Goal: Task Accomplishment & Management: Manage account settings

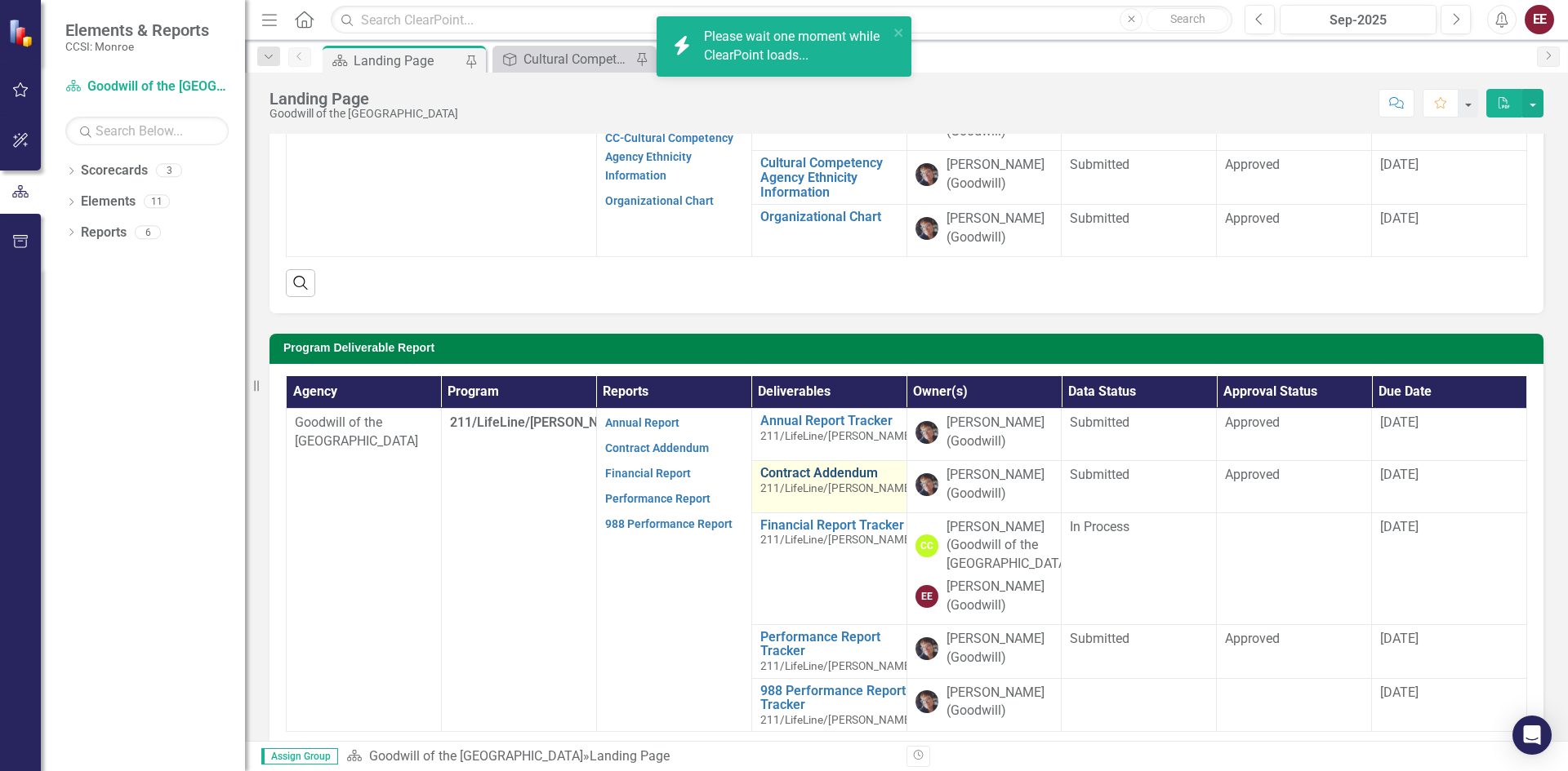
scroll to position [245, 0]
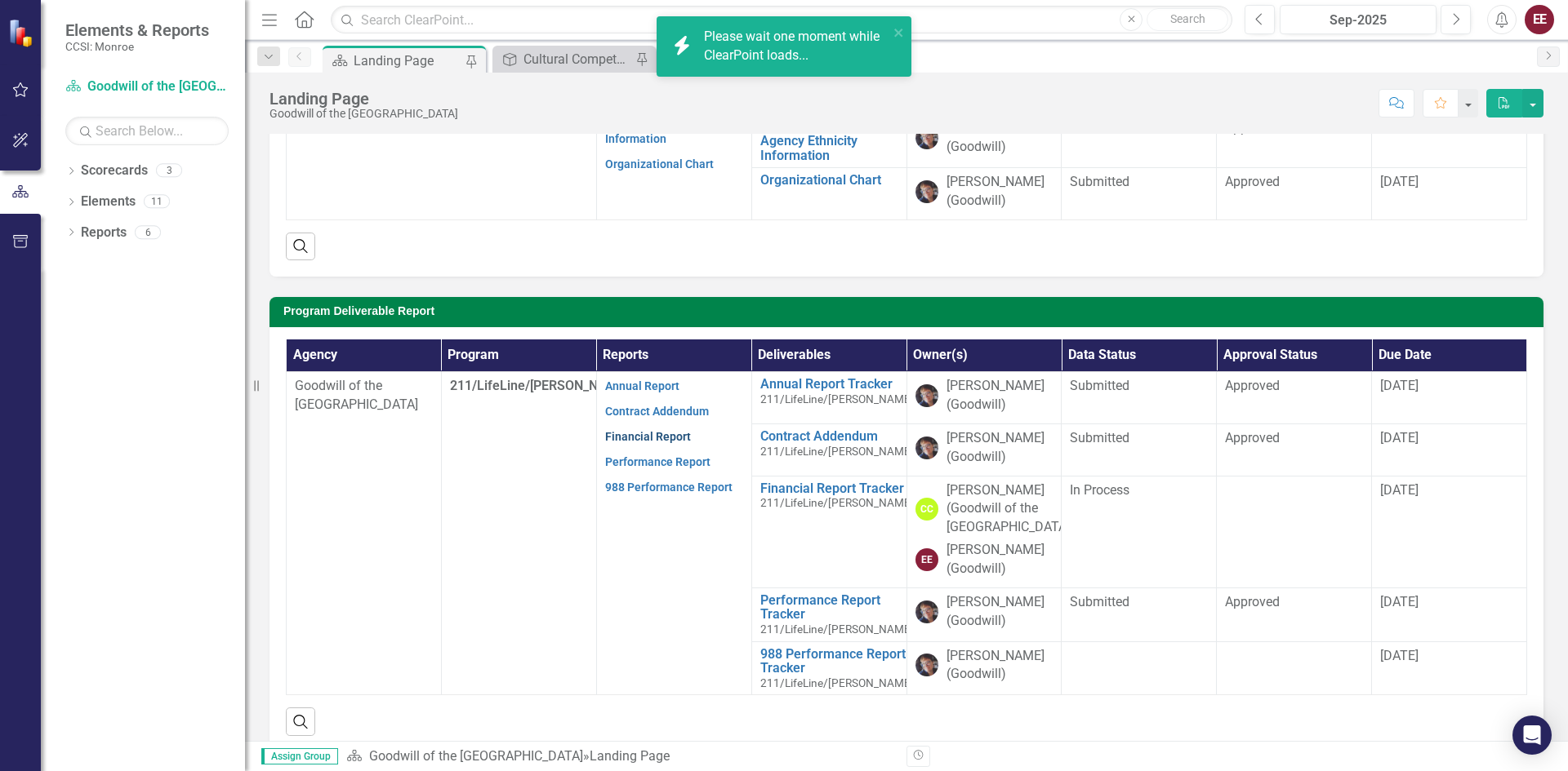
click at [650, 430] on link "Financial Report" at bounding box center [648, 436] width 86 height 13
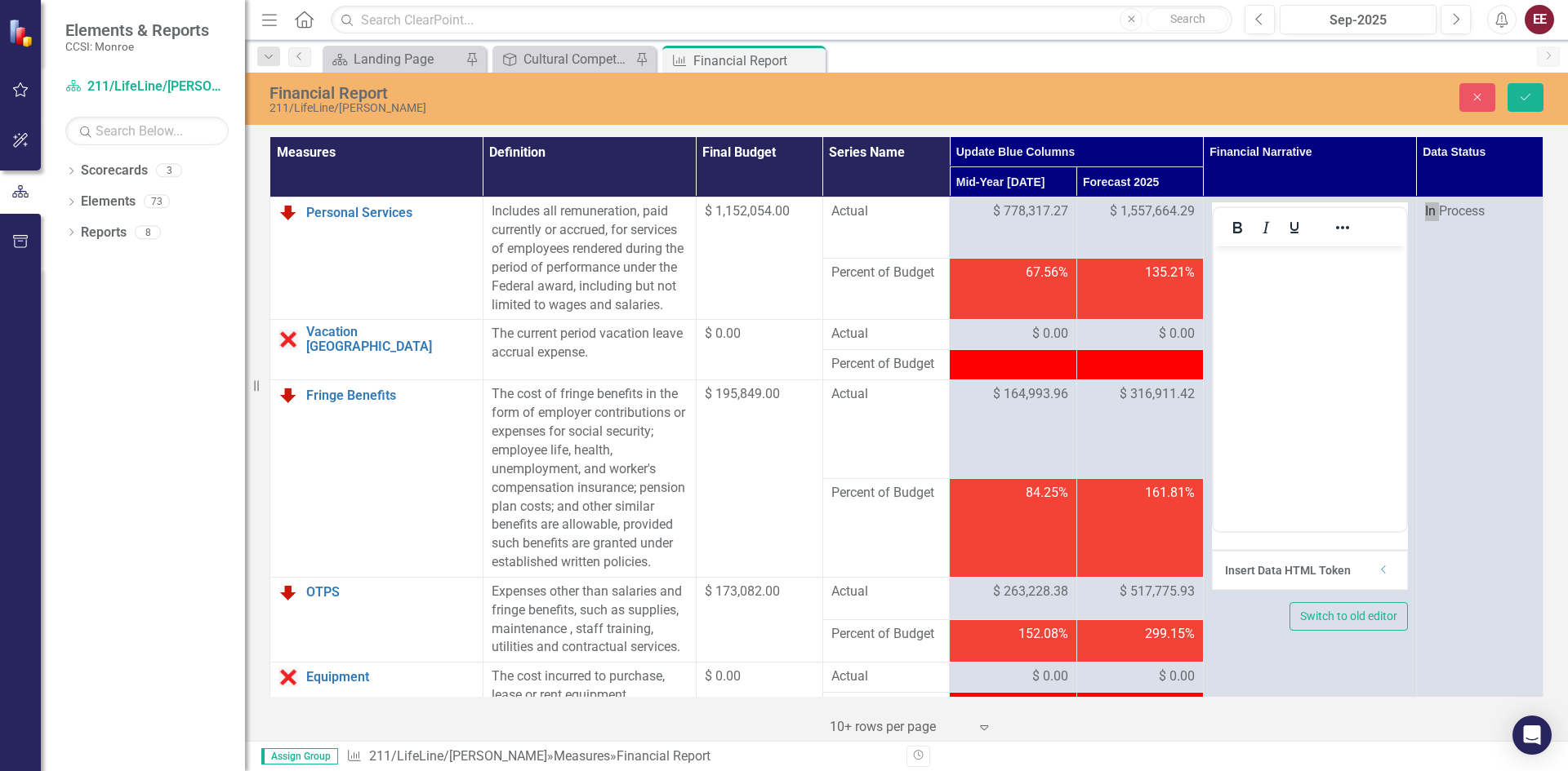
click at [1234, 255] on p "Rich Text Area. Press ALT-0 for help." at bounding box center [1308, 260] width 185 height 20
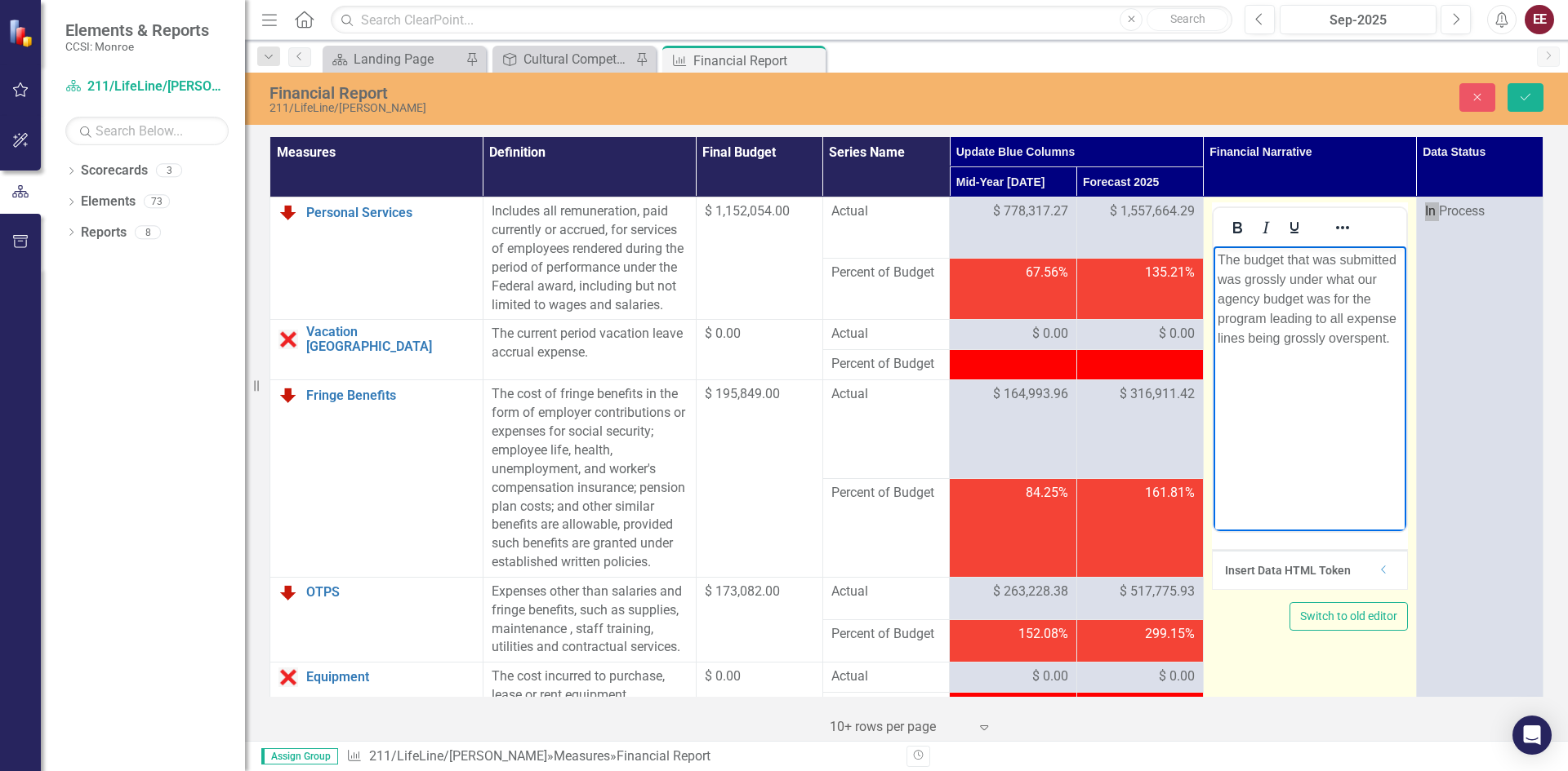
click at [1247, 381] on body "The budget that was submitted was grossly under what our agency budget was for …" at bounding box center [1308, 369] width 192 height 245
drag, startPoint x: 1279, startPoint y: 370, endPoint x: 1203, endPoint y: 380, distance: 76.7
click at [1212, 380] on html "The budget that was submitted was grossly under what our agency budget was for …" at bounding box center [1308, 369] width 192 height 245
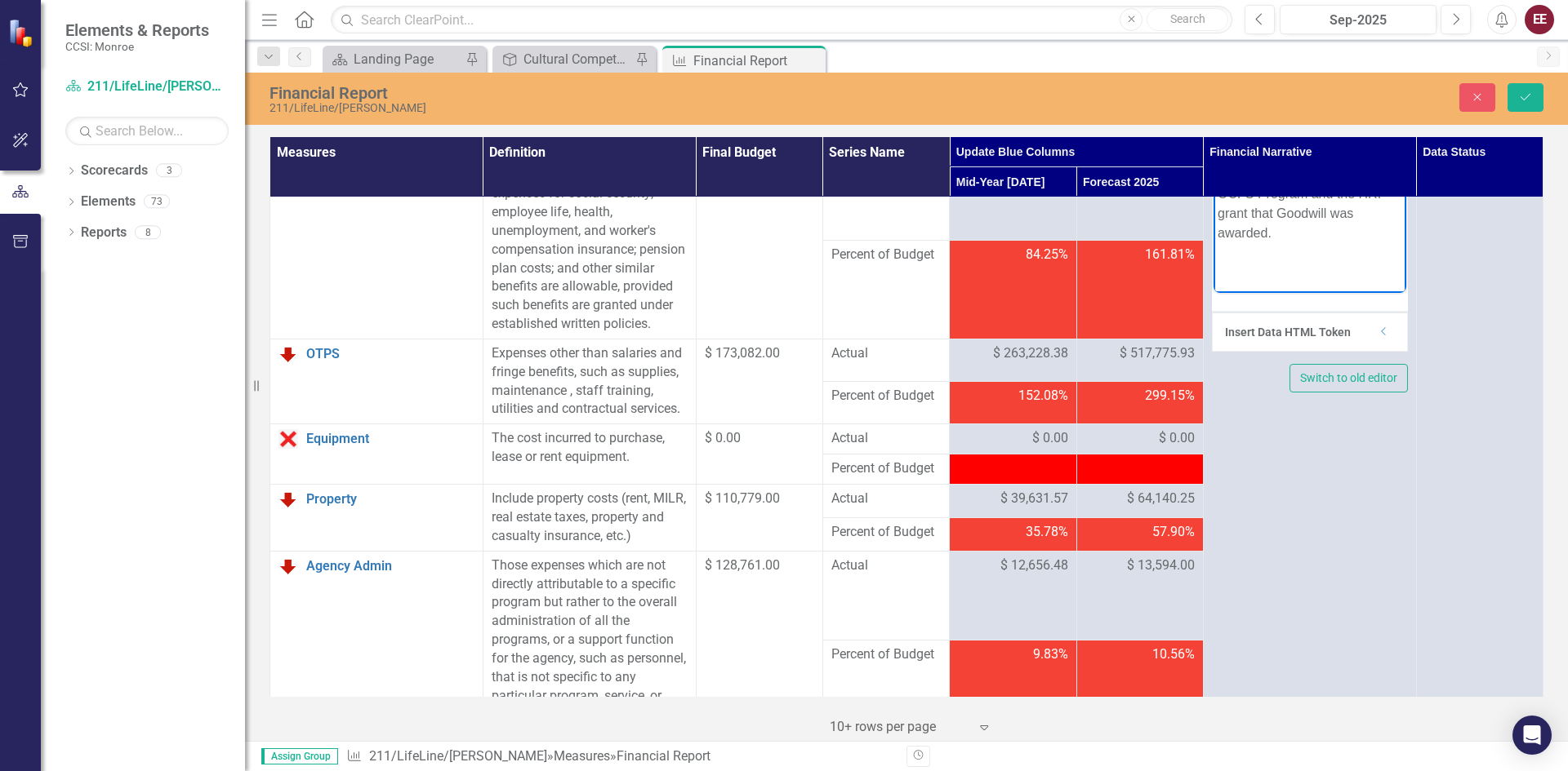
scroll to position [245, 0]
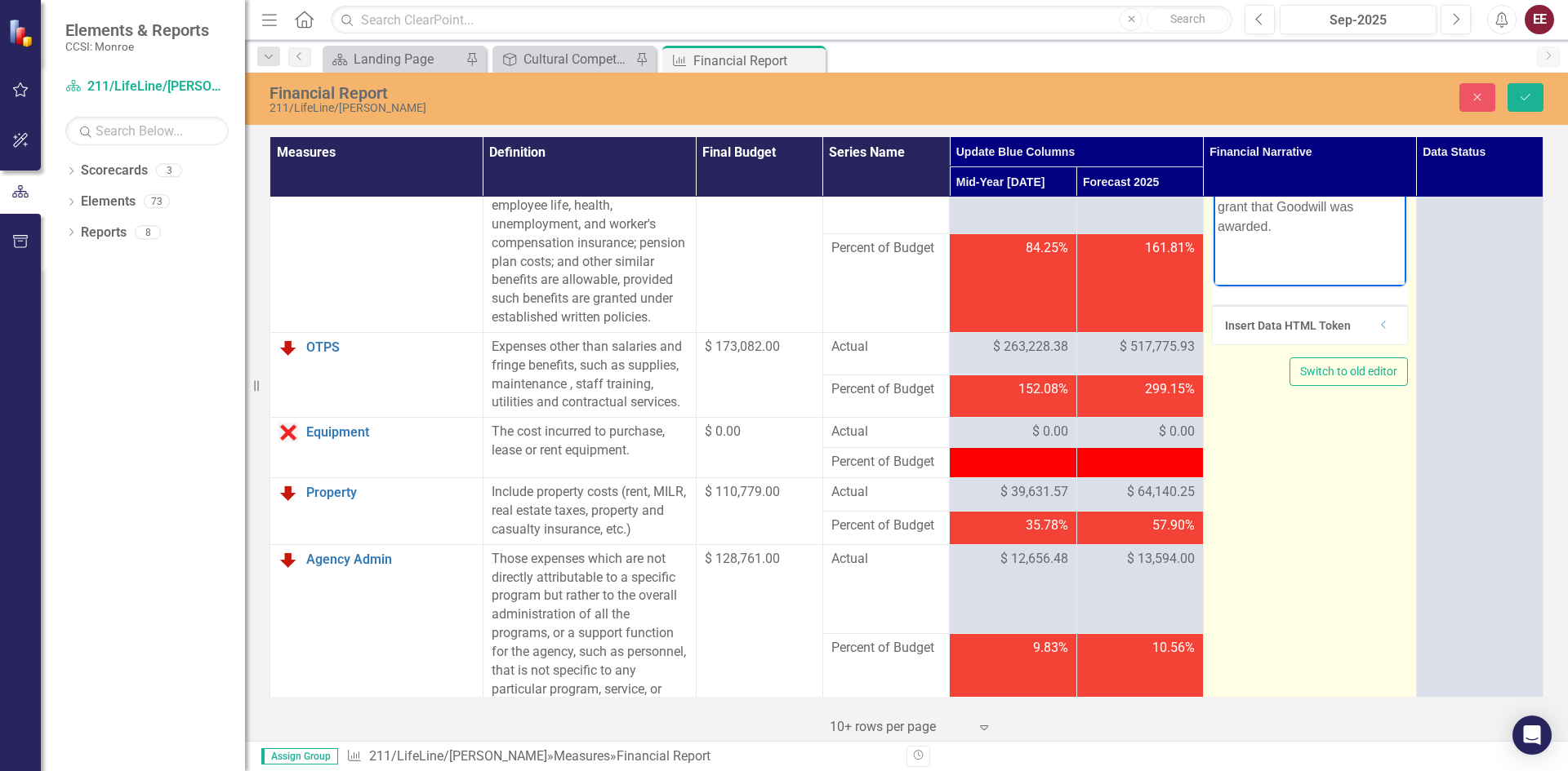
click at [1367, 237] on p "High OTPS costs are a result of subcontract services, primarily for subcontract…" at bounding box center [1308, 168] width 185 height 137
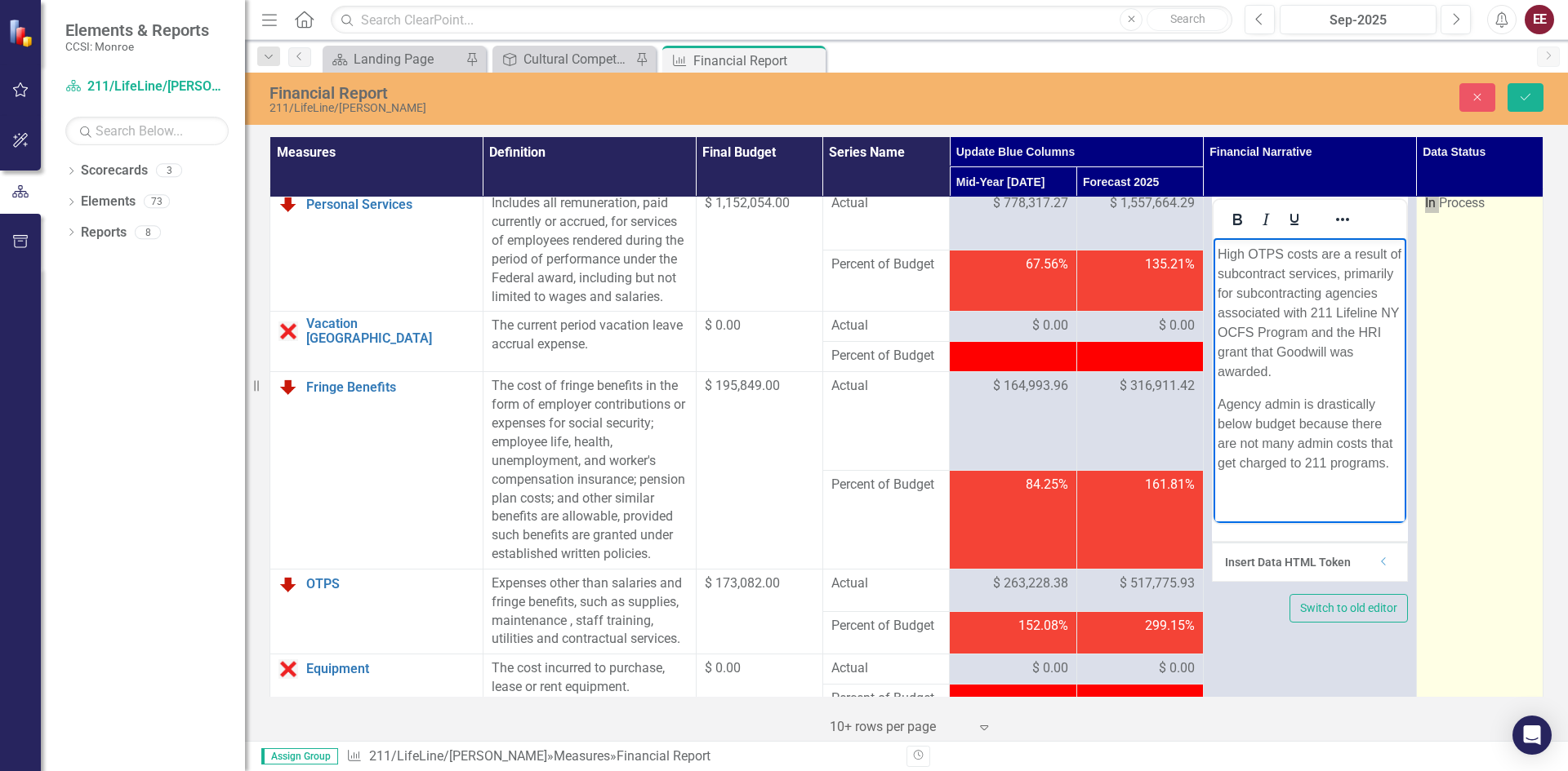
scroll to position [0, 0]
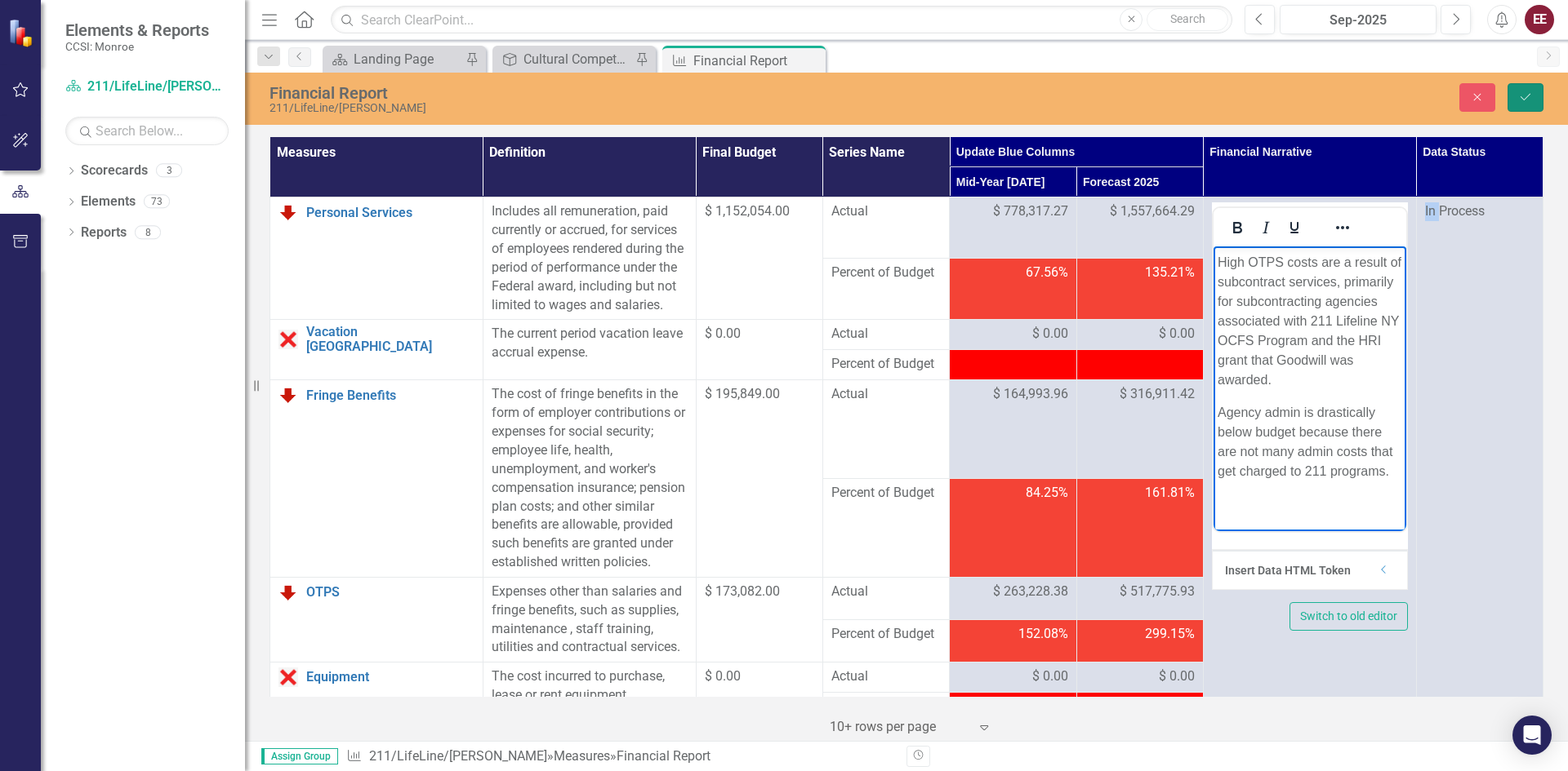
click at [1519, 100] on icon "Save" at bounding box center [1525, 96] width 14 height 11
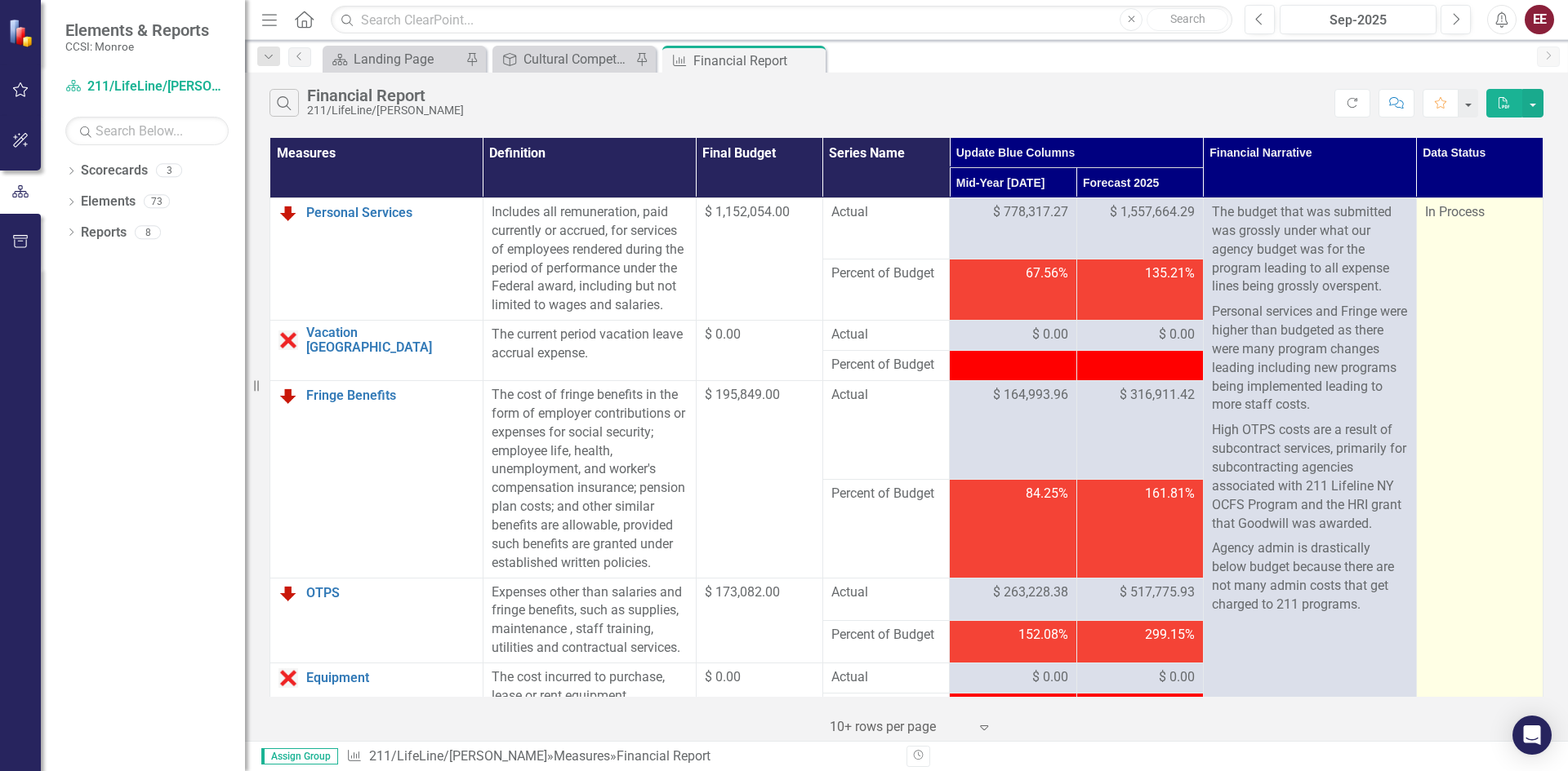
click at [1483, 213] on div "In Process" at bounding box center [1479, 213] width 110 height 19
click at [1457, 211] on span "In Process" at bounding box center [1455, 212] width 60 height 15
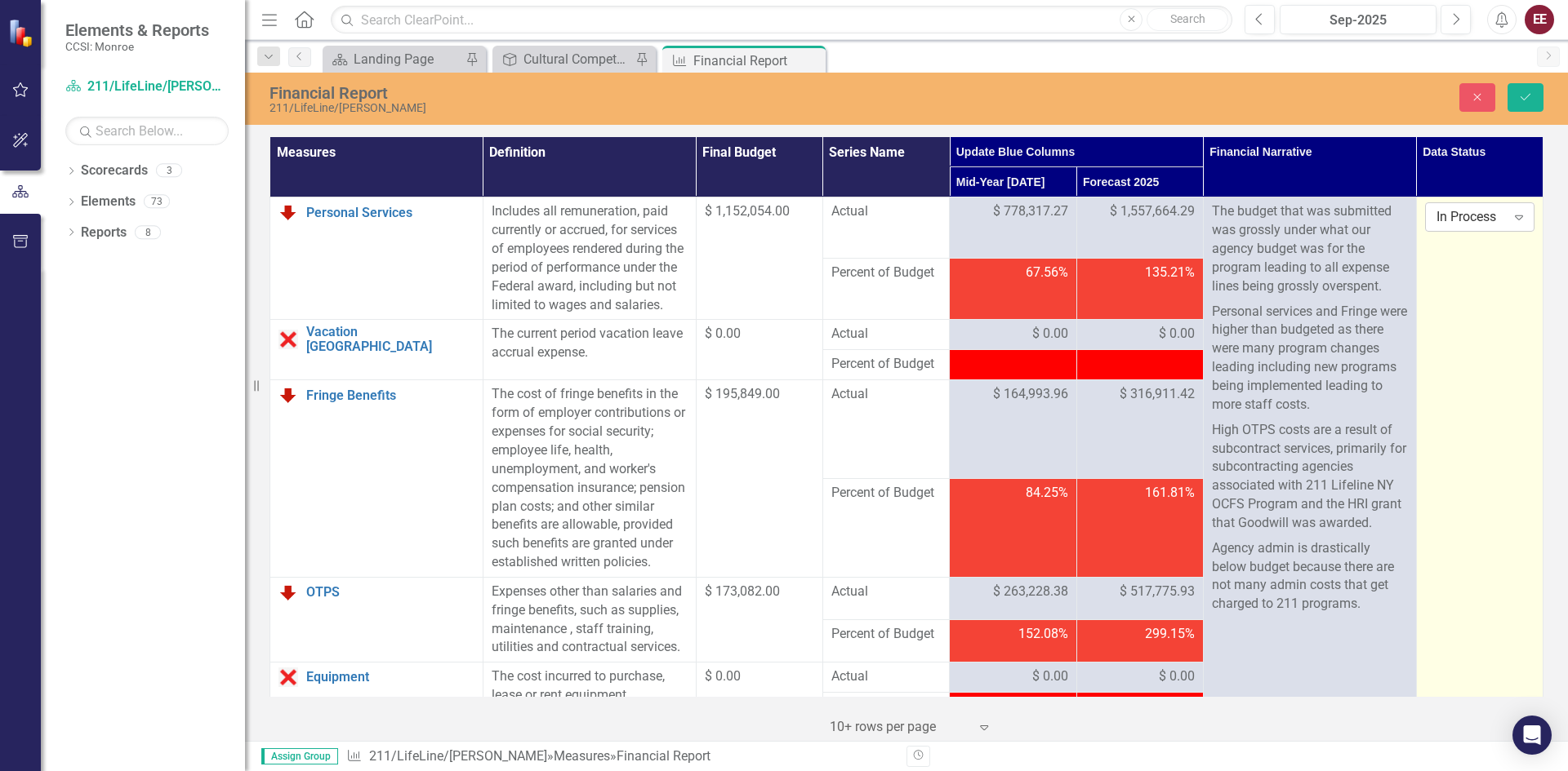
click at [1507, 226] on div "Expand" at bounding box center [1519, 217] width 30 height 26
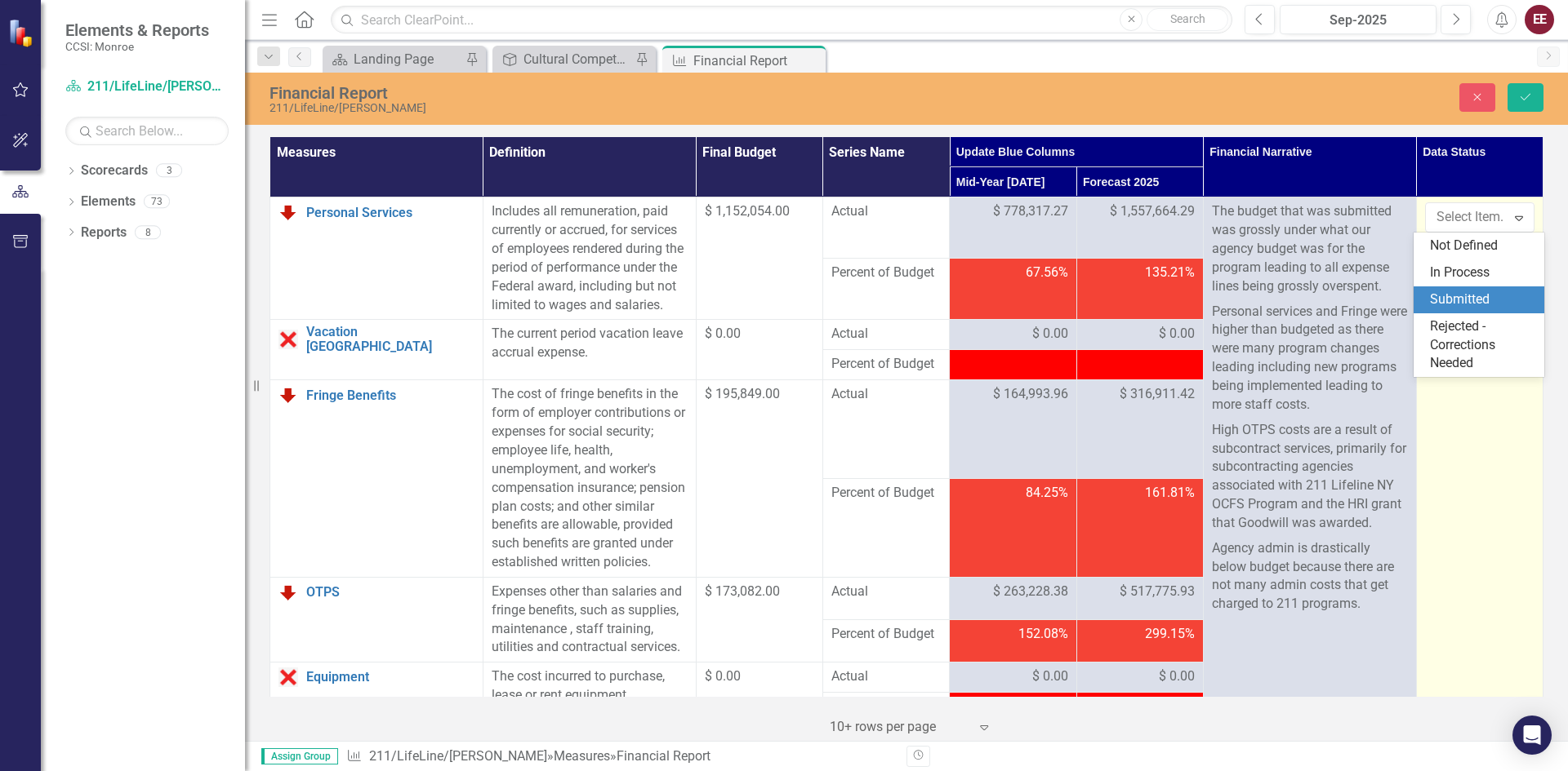
click at [1466, 304] on div "Submitted" at bounding box center [1481, 300] width 105 height 19
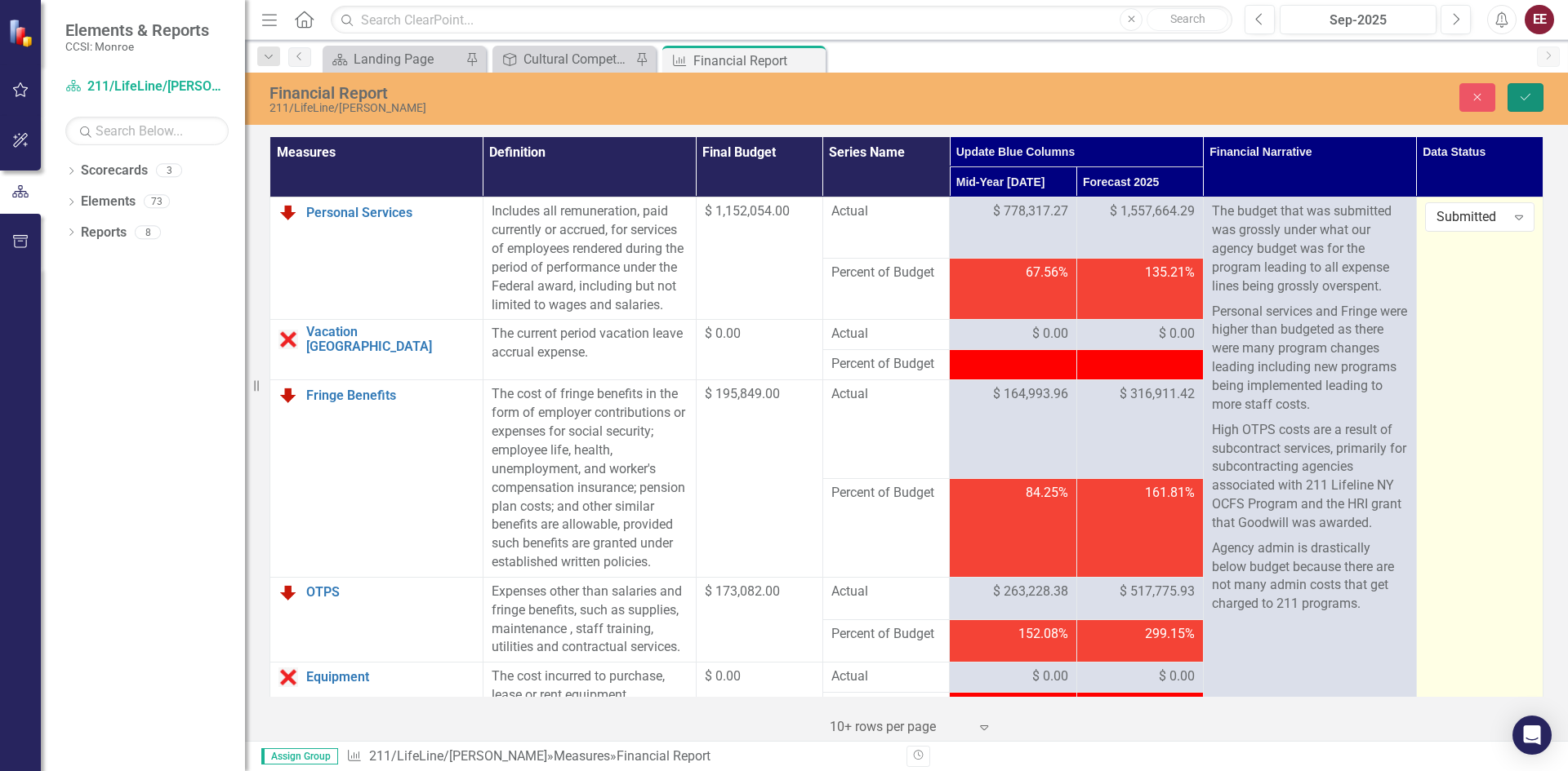
click at [1529, 104] on button "Save" at bounding box center [1525, 98] width 36 height 29
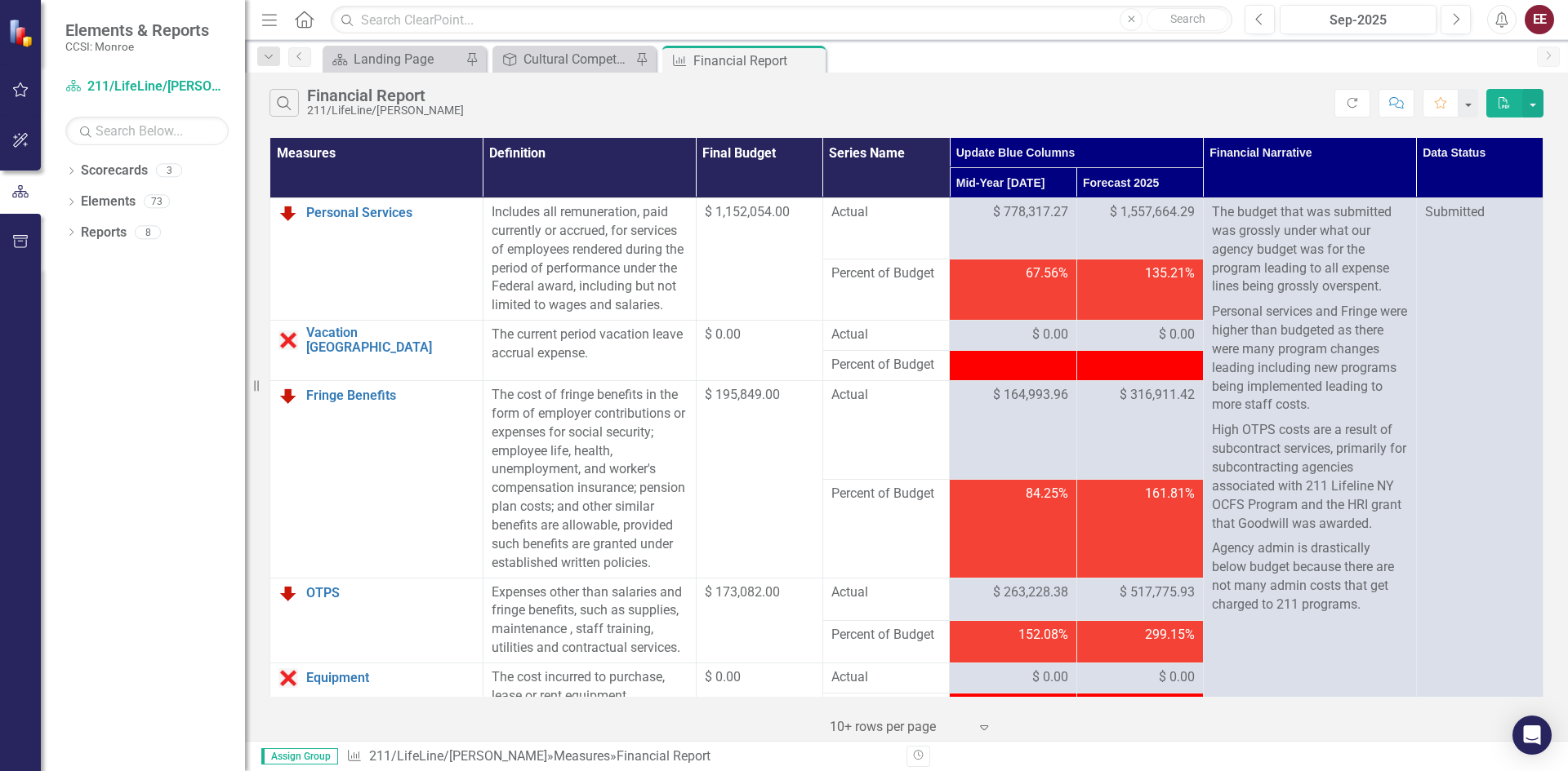
click at [1502, 97] on icon "button" at bounding box center [1503, 102] width 11 height 11
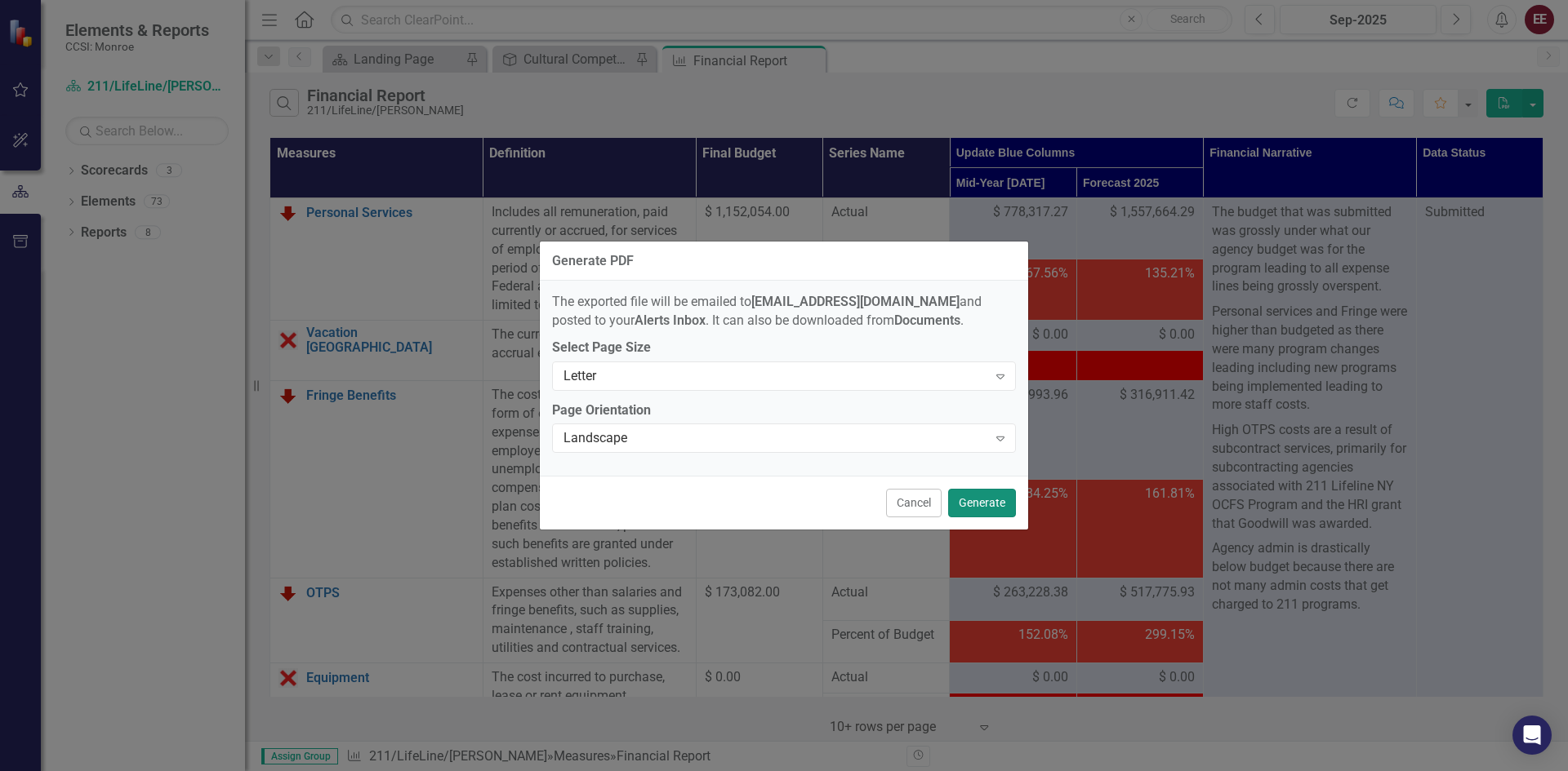
click at [978, 501] on button "Generate" at bounding box center [982, 504] width 68 height 29
